Goal: Task Accomplishment & Management: Complete application form

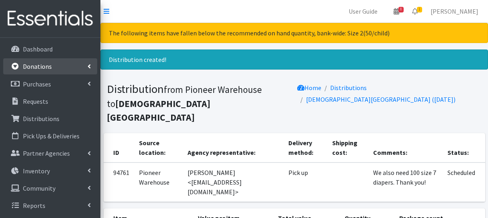
scroll to position [262, 0]
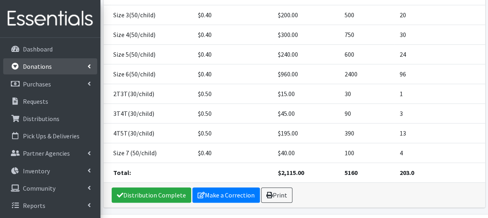
click at [60, 68] on link "Donations" at bounding box center [50, 66] width 94 height 16
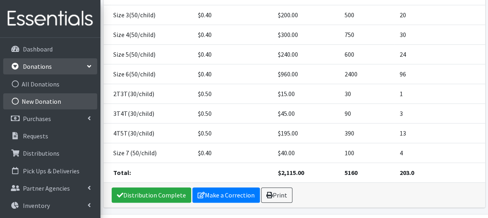
click at [50, 103] on link "New Donation" at bounding box center [50, 101] width 94 height 16
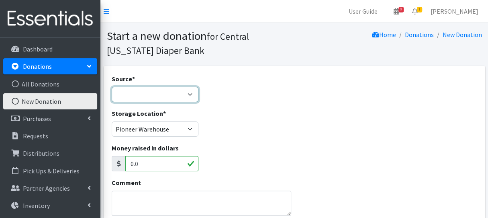
click at [157, 96] on select "Product Drive Manufacturer Donation Site Misc. Donation" at bounding box center [155, 94] width 87 height 15
select select "Donation Site"
click at [112, 87] on select "Product Drive Manufacturer Donation Site Misc. Donation" at bounding box center [155, 94] width 87 height 15
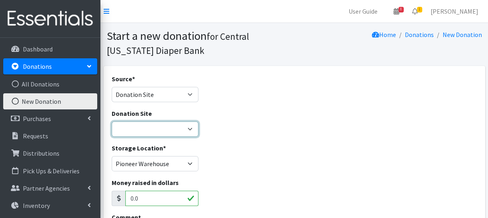
click at [156, 129] on select "Cicero Library CNYDB Donation Bin Community Library of DeWitt and Jamesville Fa…" at bounding box center [155, 128] width 87 height 15
select select "54"
click at [112, 121] on select "Cicero Library CNYDB Donation Bin Community Library of DeWitt and Jamesville Fa…" at bounding box center [155, 128] width 87 height 15
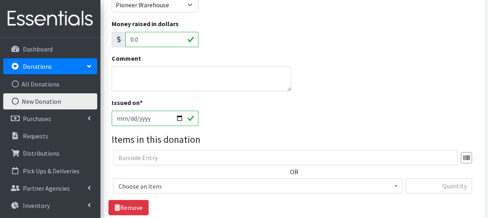
scroll to position [201, 0]
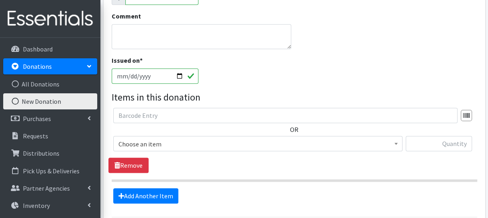
click at [171, 143] on span "Choose an item" at bounding box center [257, 143] width 279 height 11
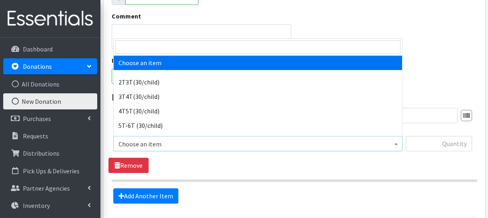
click at [169, 142] on span "Choose an item" at bounding box center [257, 143] width 279 height 11
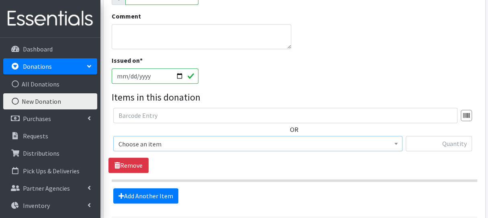
click at [165, 138] on span "Choose an item" at bounding box center [257, 143] width 279 height 11
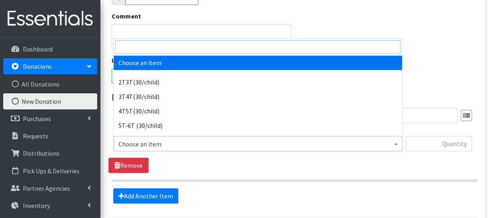
click at [148, 46] on input "search" at bounding box center [257, 47] width 285 height 14
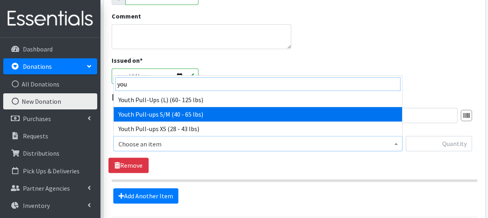
type input "you"
select select "6225"
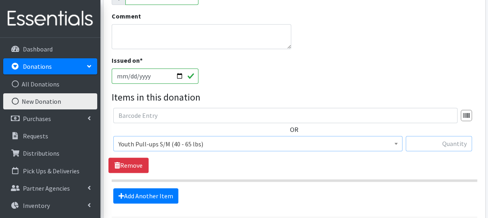
click at [448, 145] on input "text" at bounding box center [439, 143] width 66 height 15
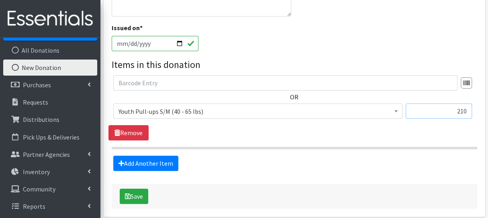
scroll to position [267, 0]
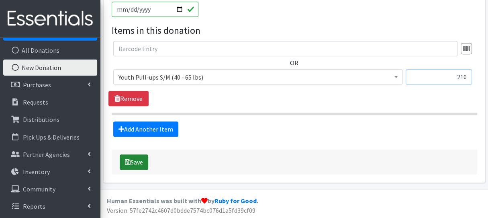
type input "210"
click at [140, 165] on button "Save" at bounding box center [134, 161] width 29 height 15
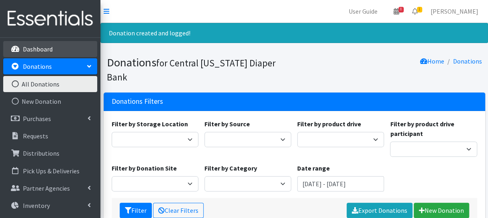
click at [65, 48] on link "Dashboard" at bounding box center [50, 49] width 94 height 16
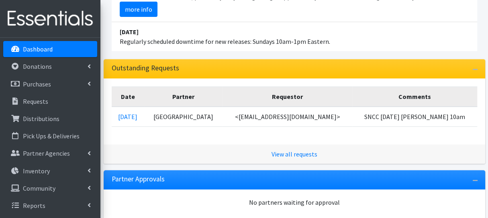
scroll to position [120, 0]
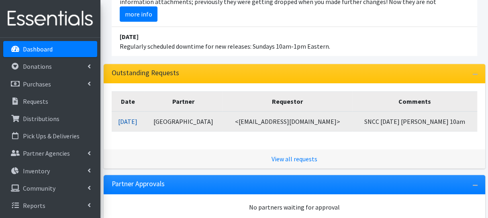
click at [133, 122] on link "08/11/2025" at bounding box center [127, 121] width 19 height 8
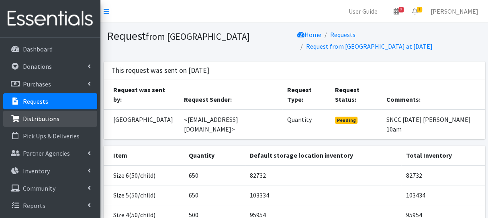
click at [31, 122] on p "Distributions" at bounding box center [41, 118] width 37 height 8
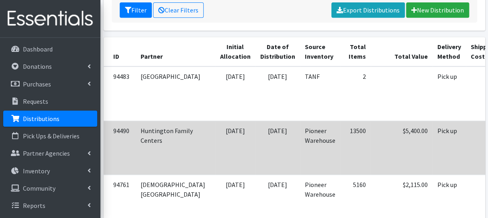
scroll to position [241, 0]
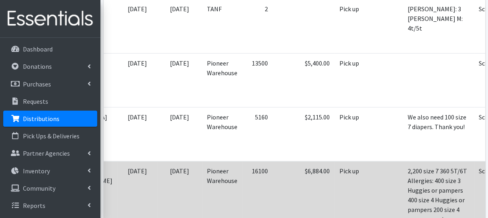
scroll to position [0, 109]
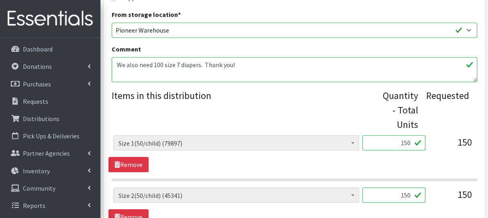
scroll to position [241, 0]
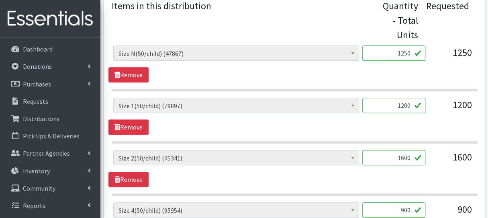
scroll to position [321, 0]
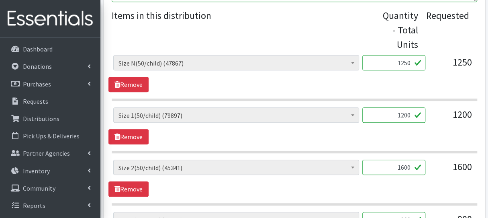
drag, startPoint x: 401, startPoint y: 61, endPoint x: 406, endPoint y: 61, distance: 4.8
click at [406, 61] on input "1250" at bounding box center [393, 62] width 63 height 15
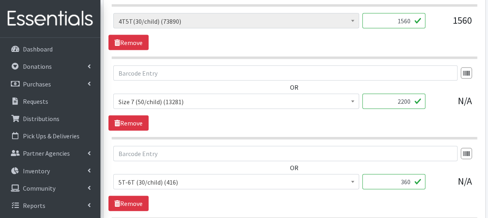
scroll to position [884, 0]
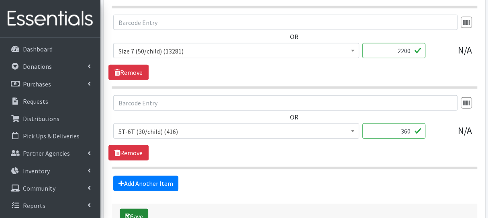
type input "1450"
click at [145, 210] on button "Save" at bounding box center [134, 215] width 29 height 15
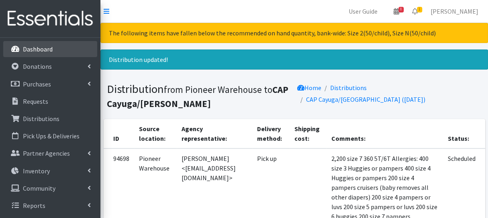
click at [40, 48] on p "Dashboard" at bounding box center [38, 49] width 30 height 8
